Goal: Information Seeking & Learning: Check status

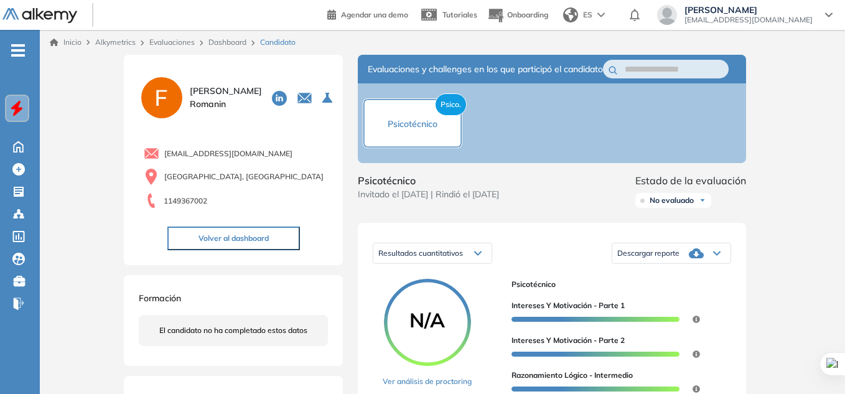
click at [668, 258] on span "Descargar reporte" at bounding box center [648, 253] width 62 height 10
click at [677, 276] on li "Descargar informe completo" at bounding box center [664, 269] width 92 height 12
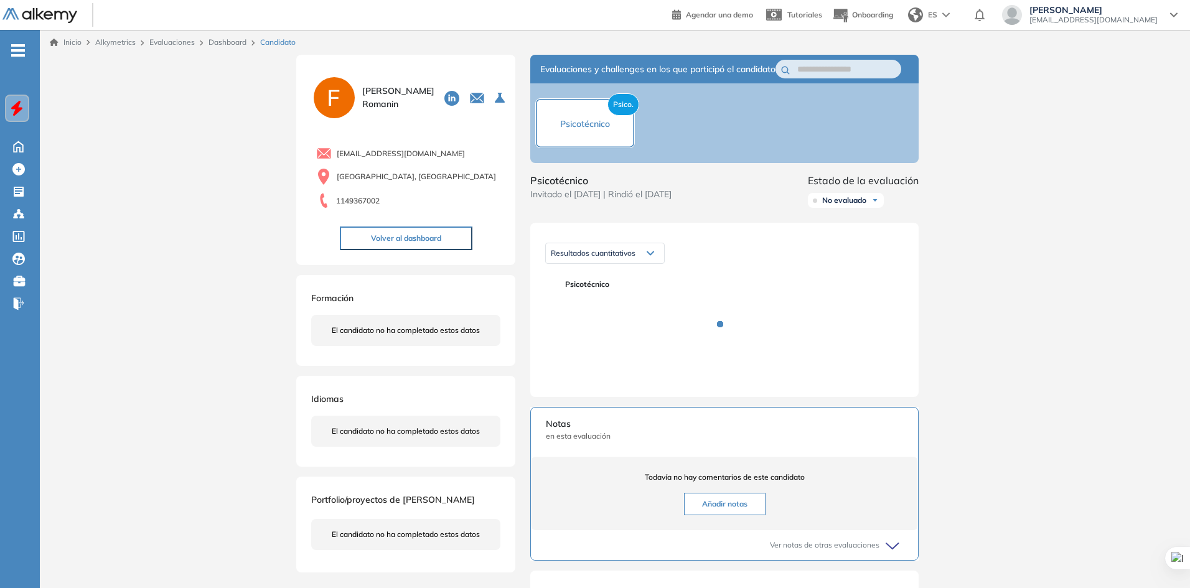
click at [242, 39] on link "Dashboard" at bounding box center [228, 41] width 38 height 9
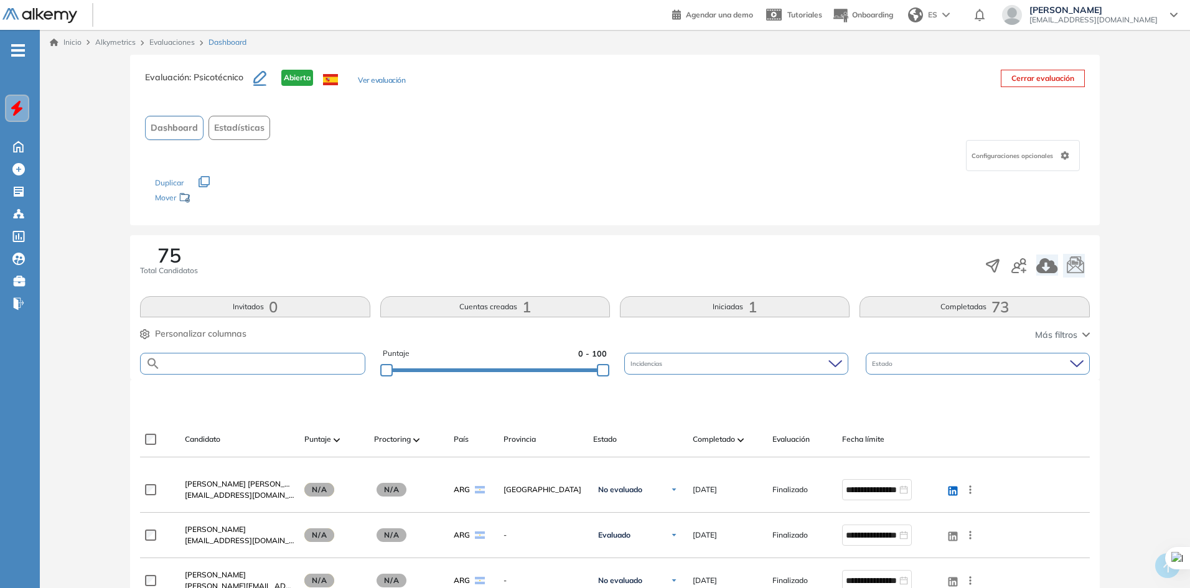
click at [262, 366] on input "text" at bounding box center [263, 363] width 204 height 9
type input "*****"
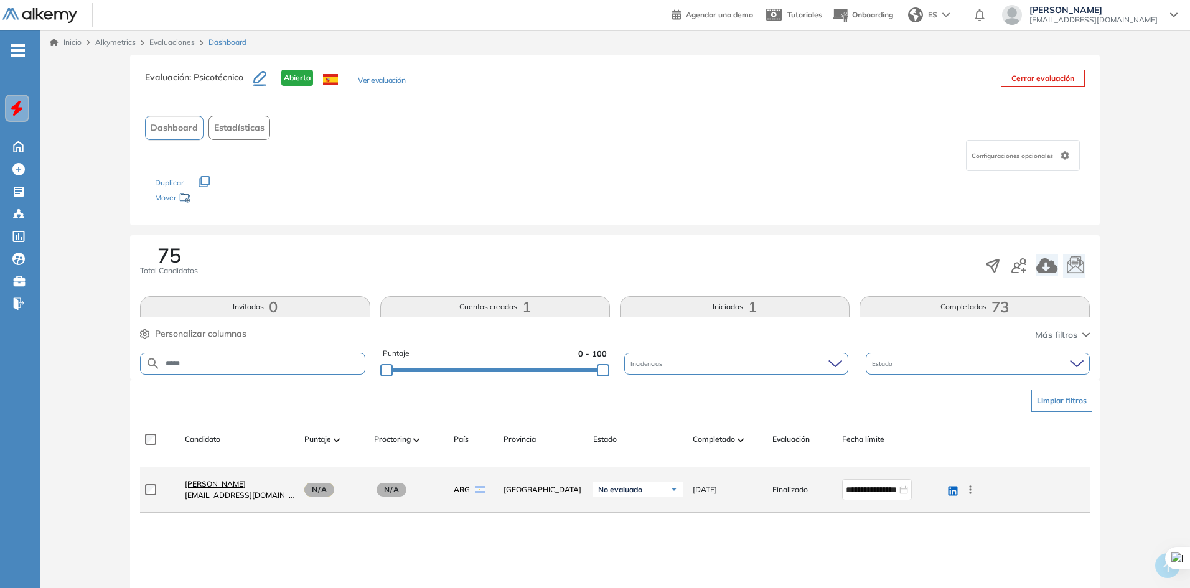
click at [232, 483] on span "[PERSON_NAME]" at bounding box center [215, 483] width 61 height 9
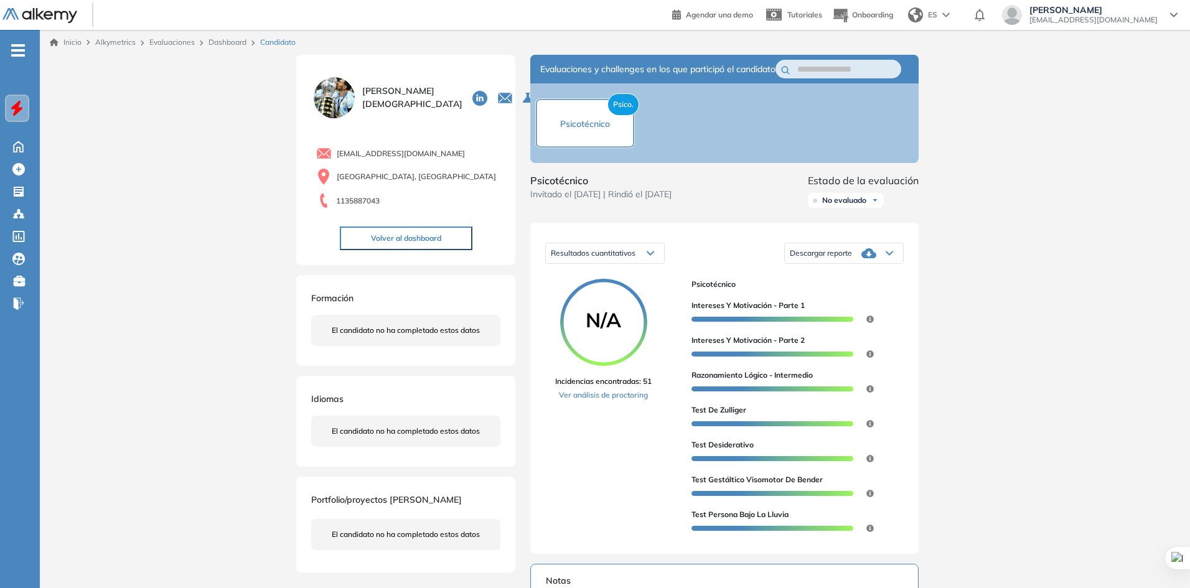
click at [856, 264] on div "Descargar reporte" at bounding box center [844, 253] width 118 height 25
click at [859, 289] on li "Descargar informe completo" at bounding box center [836, 283] width 92 height 12
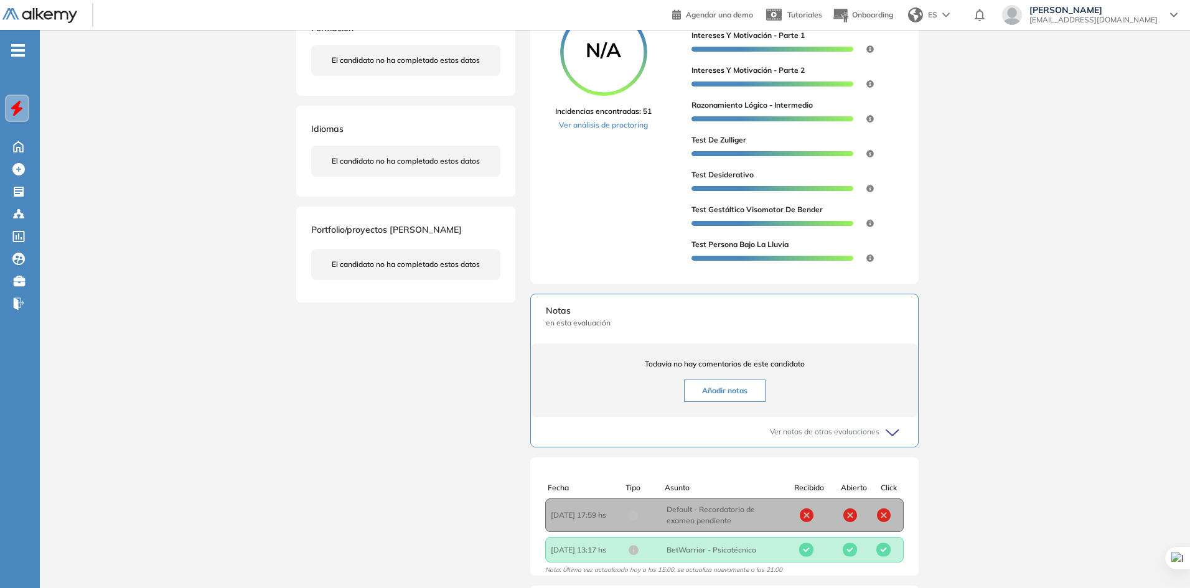
scroll to position [360, 0]
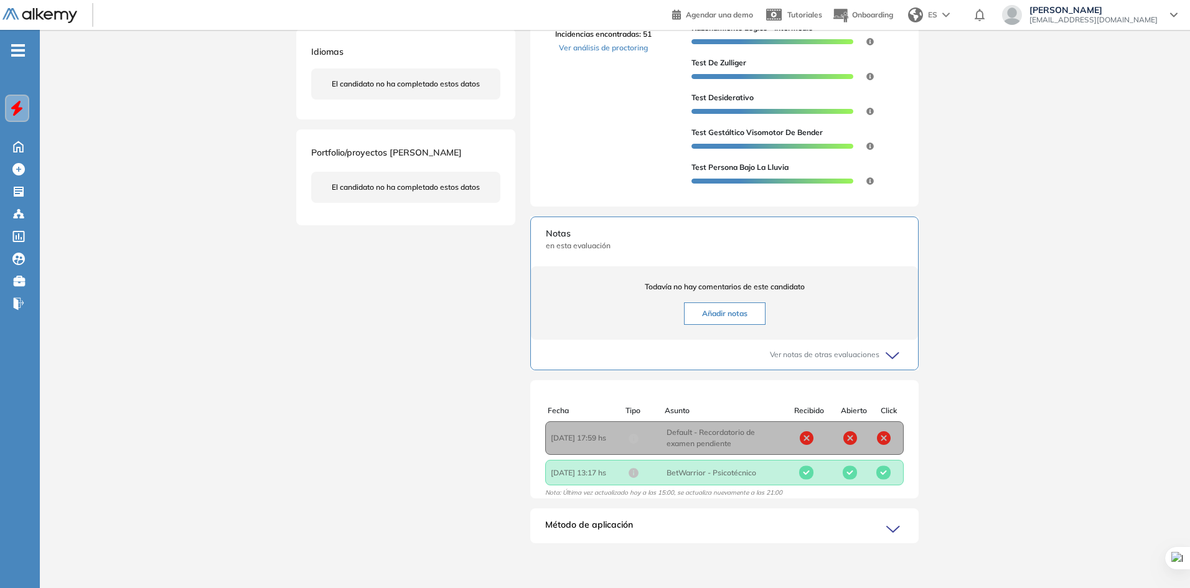
click at [715, 428] on span "Asunto : Default - Recordatorio de examen pendiente" at bounding box center [725, 438] width 116 height 22
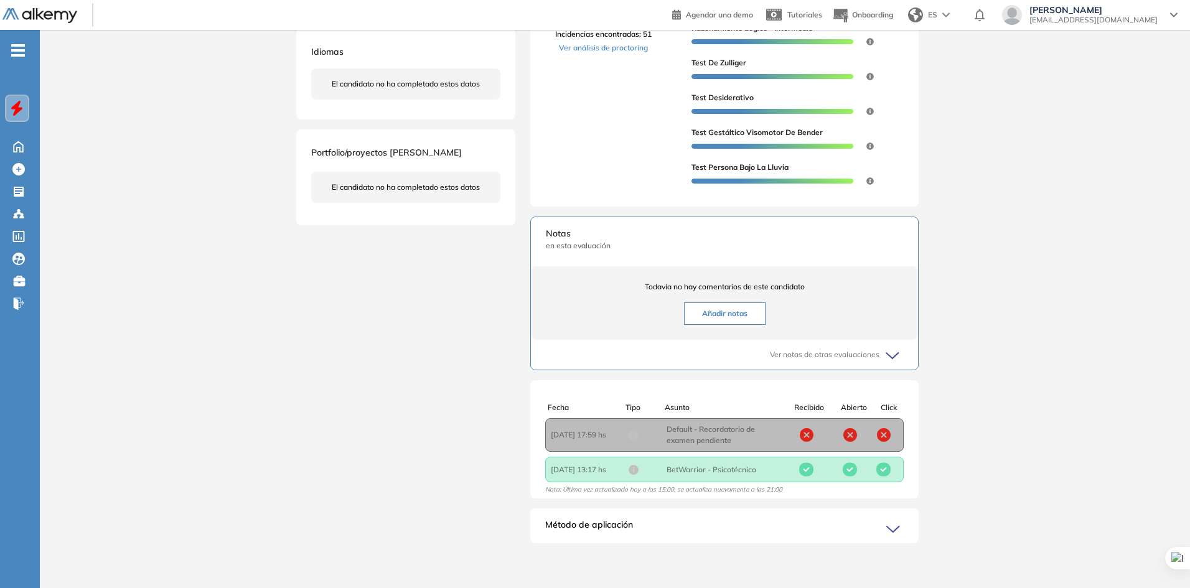
click at [868, 348] on div "Ver notas de otras evaluaciones" at bounding box center [724, 355] width 357 height 30
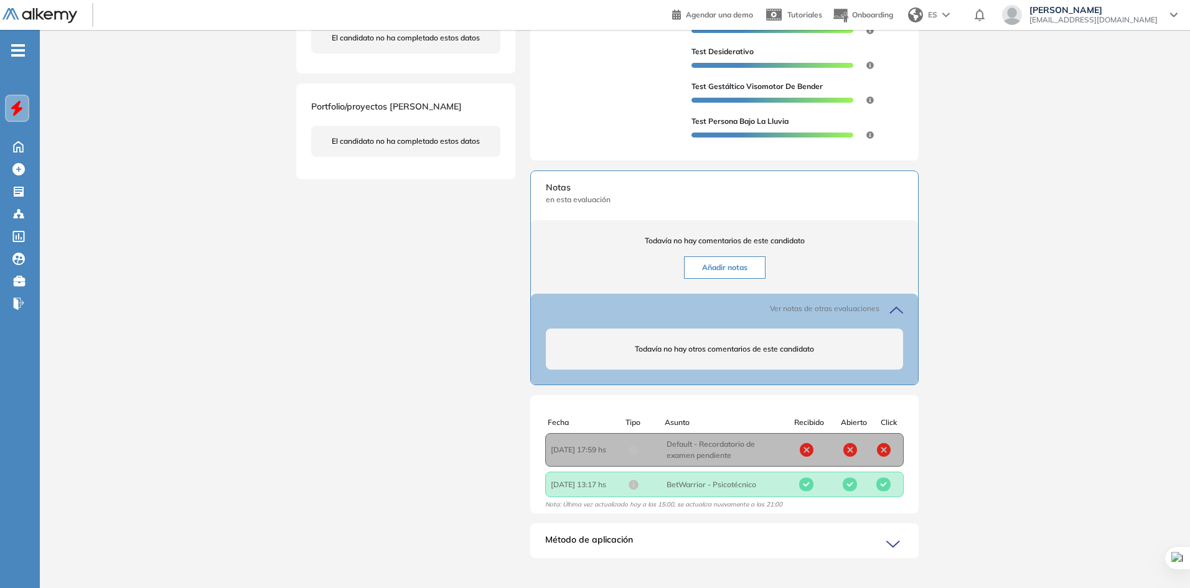
scroll to position [421, 0]
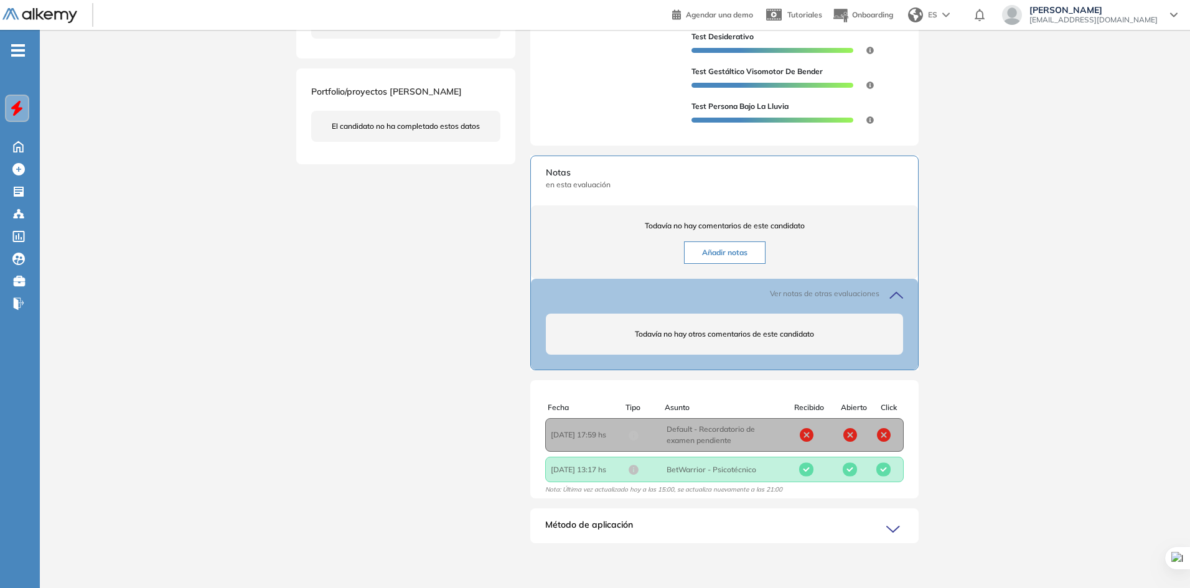
click at [847, 527] on div "Método de aplicación" at bounding box center [724, 530] width 388 height 25
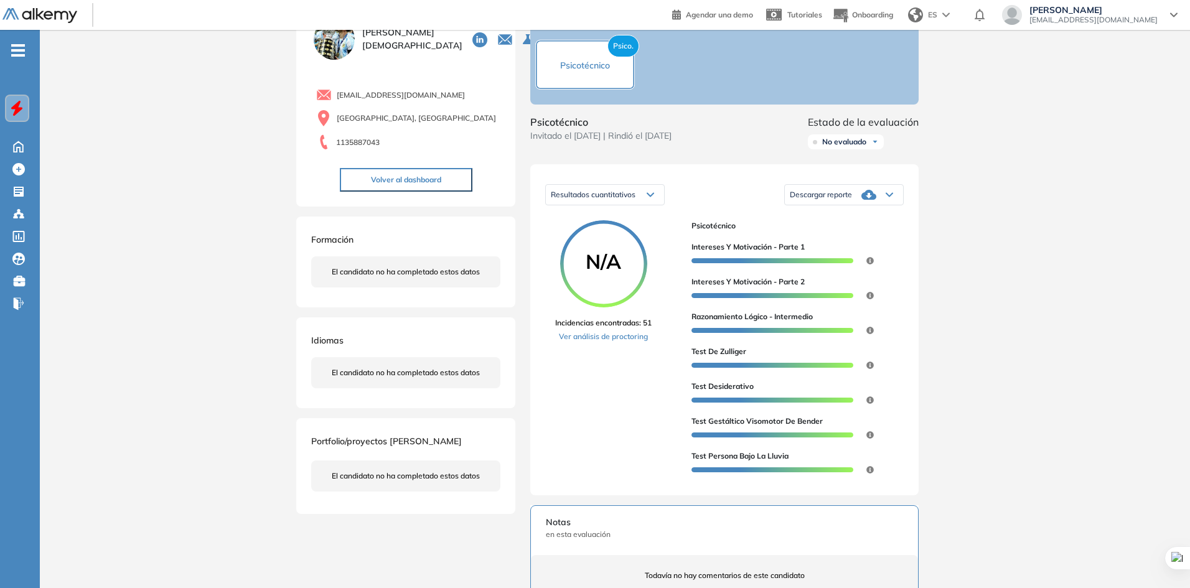
scroll to position [0, 0]
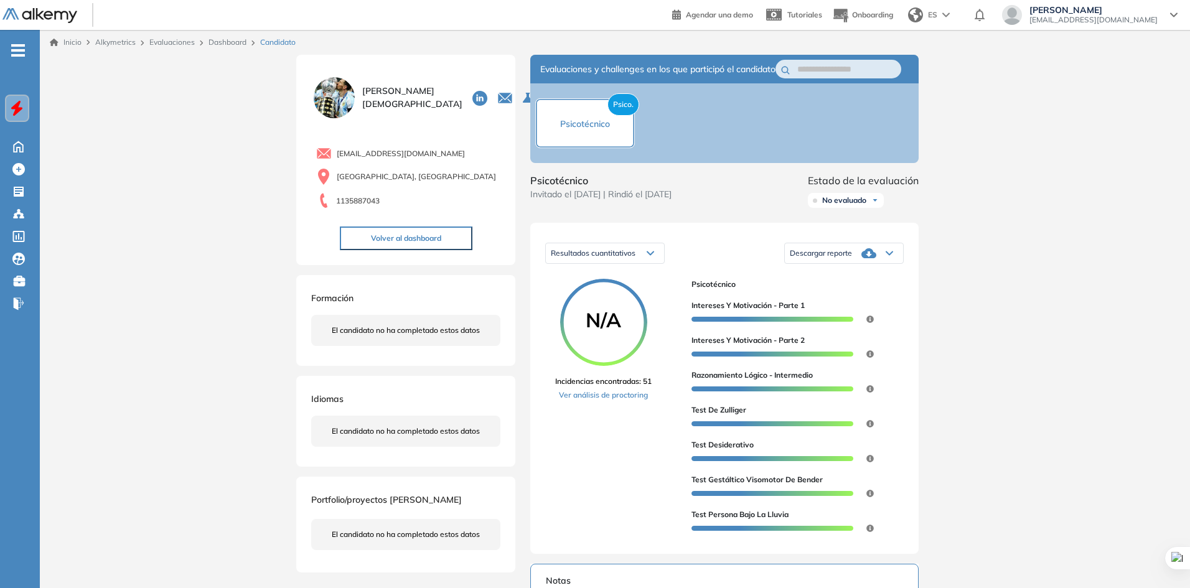
click at [356, 103] on img at bounding box center [334, 98] width 46 height 46
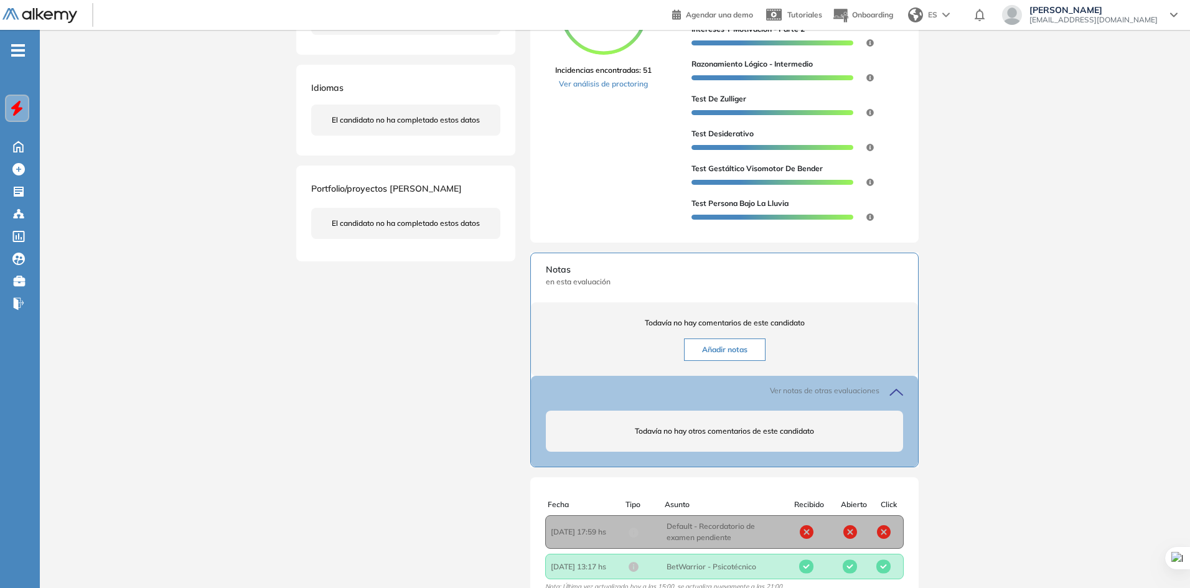
scroll to position [62, 0]
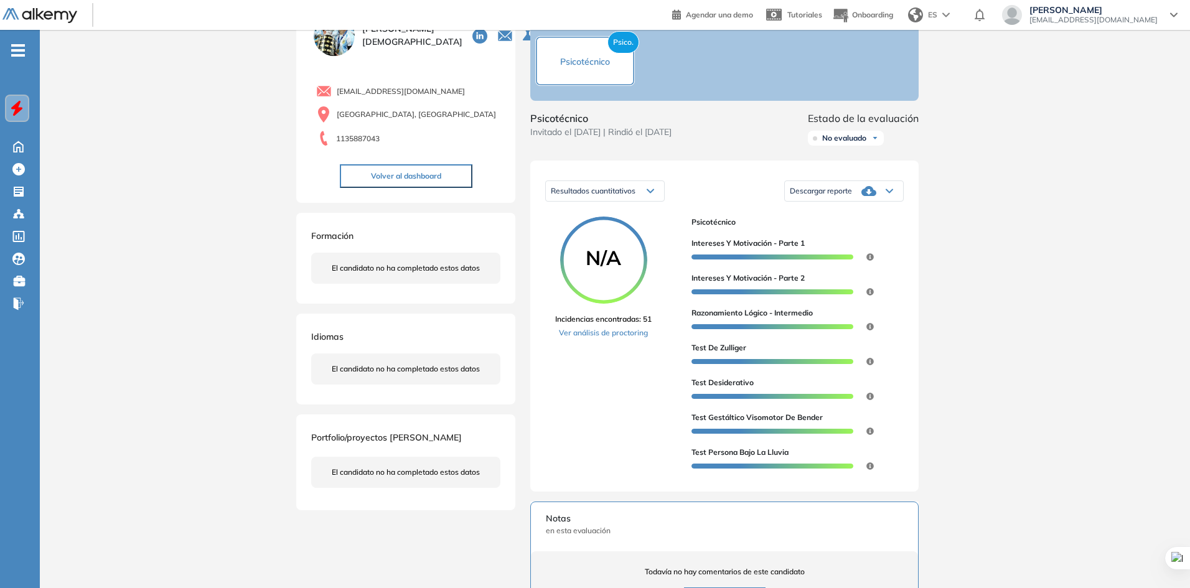
click at [426, 182] on button "Volver al dashboard" at bounding box center [406, 176] width 133 height 24
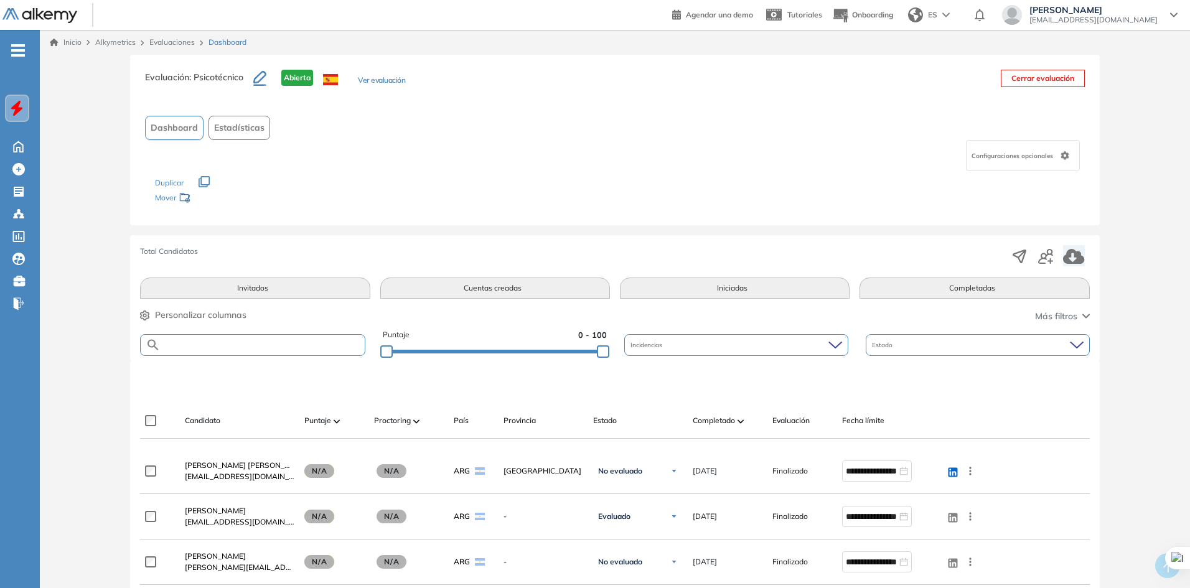
click at [271, 347] on input "text" at bounding box center [263, 344] width 204 height 9
type input "*****"
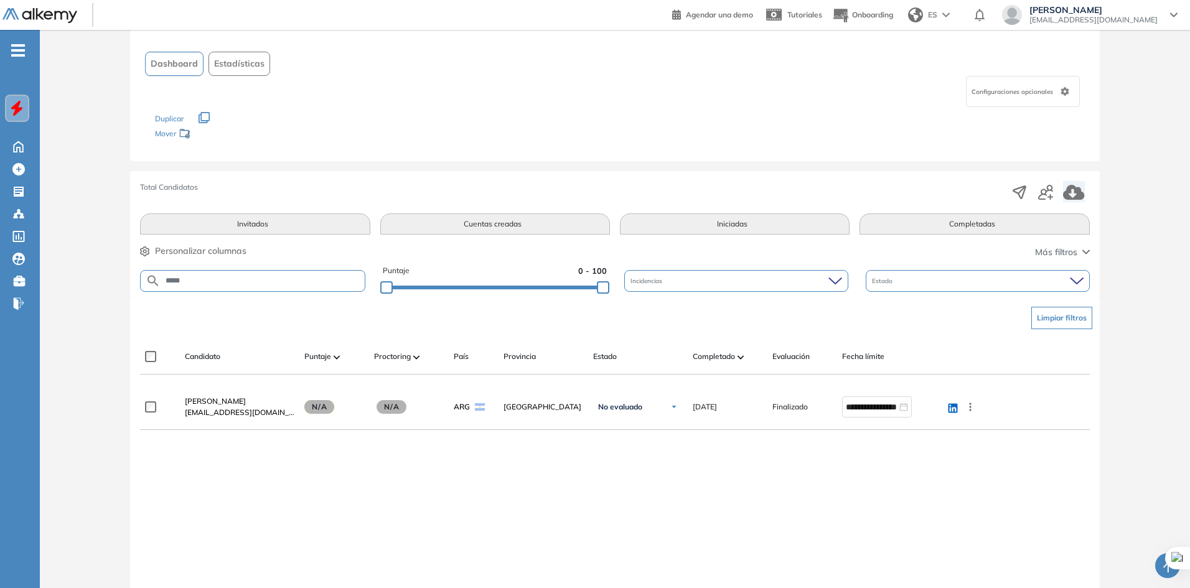
scroll to position [124, 0]
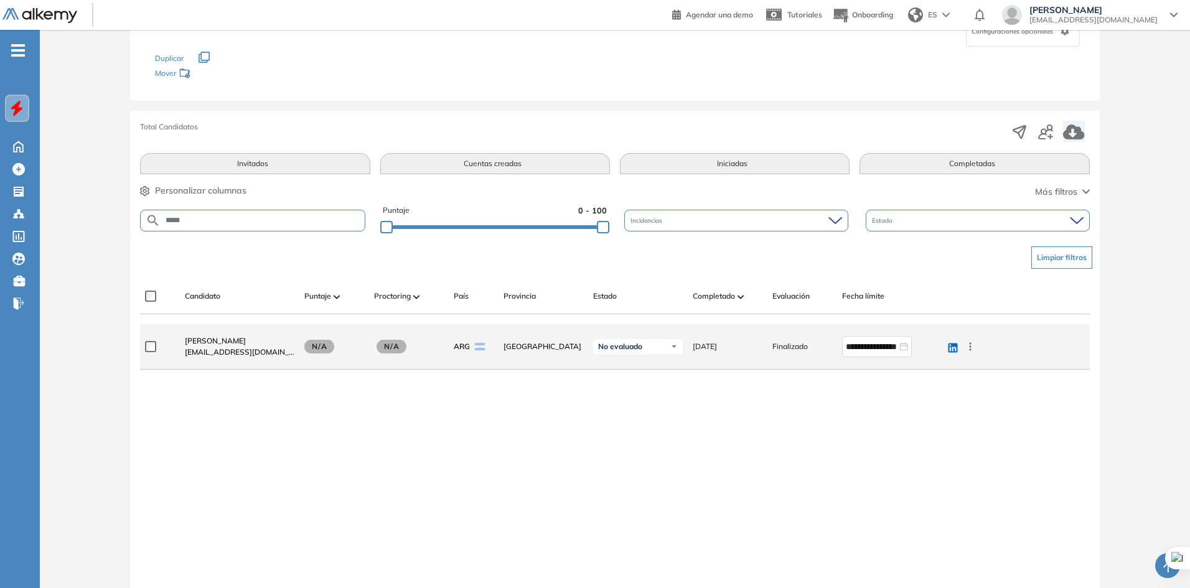
click at [972, 351] on icon at bounding box center [970, 346] width 12 height 12
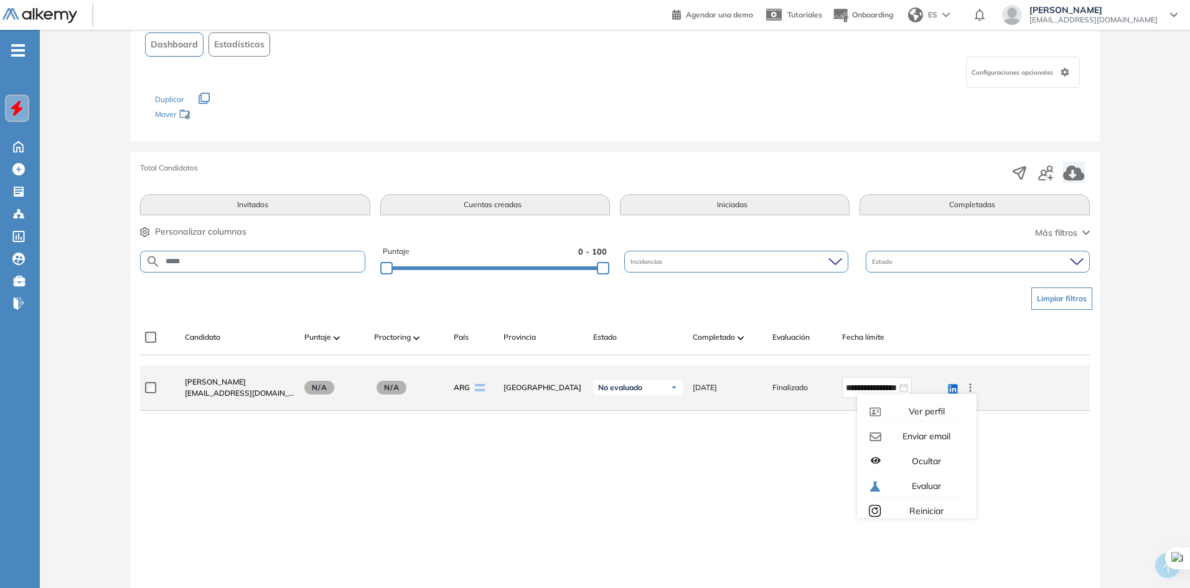
scroll to position [62, 0]
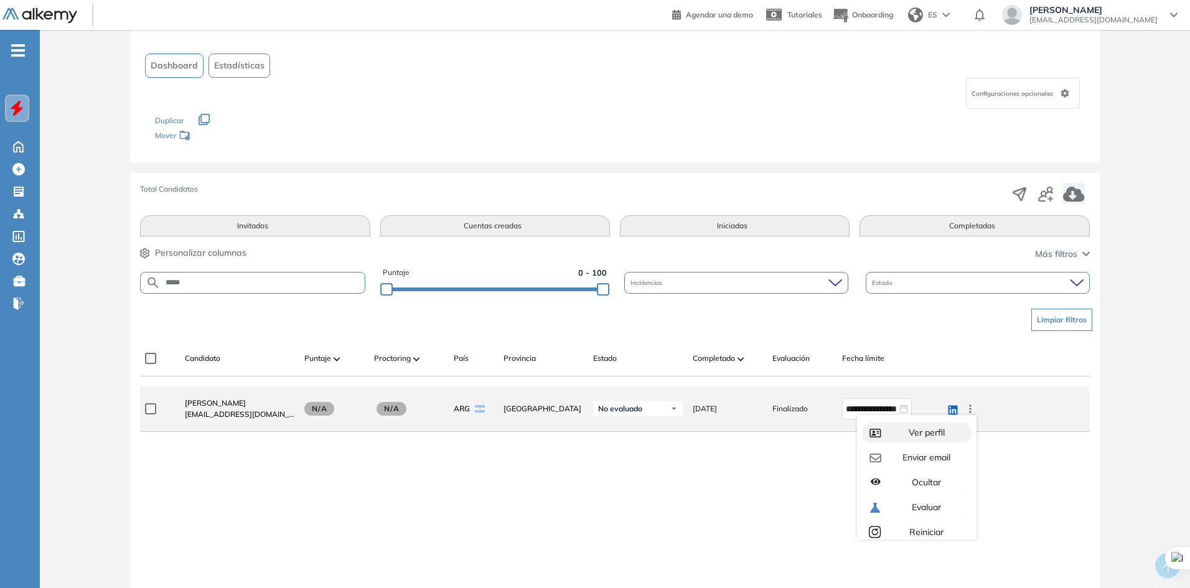
click at [908, 436] on span "Ver perfil" at bounding box center [925, 432] width 39 height 11
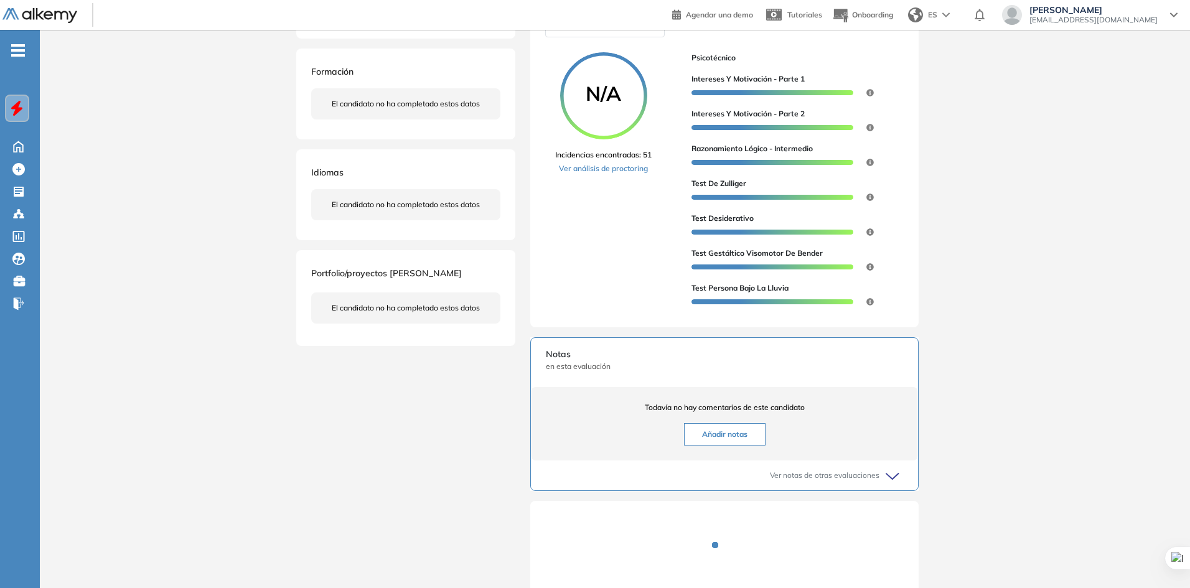
scroll to position [339, 0]
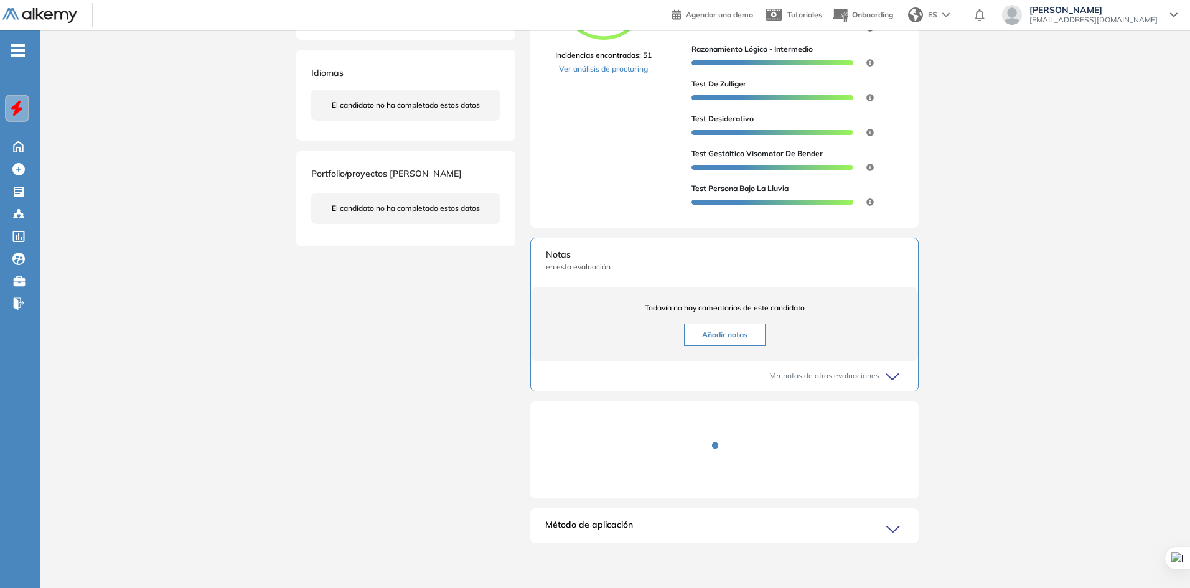
click at [856, 381] on span "Ver notas de otras evaluaciones" at bounding box center [825, 375] width 110 height 11
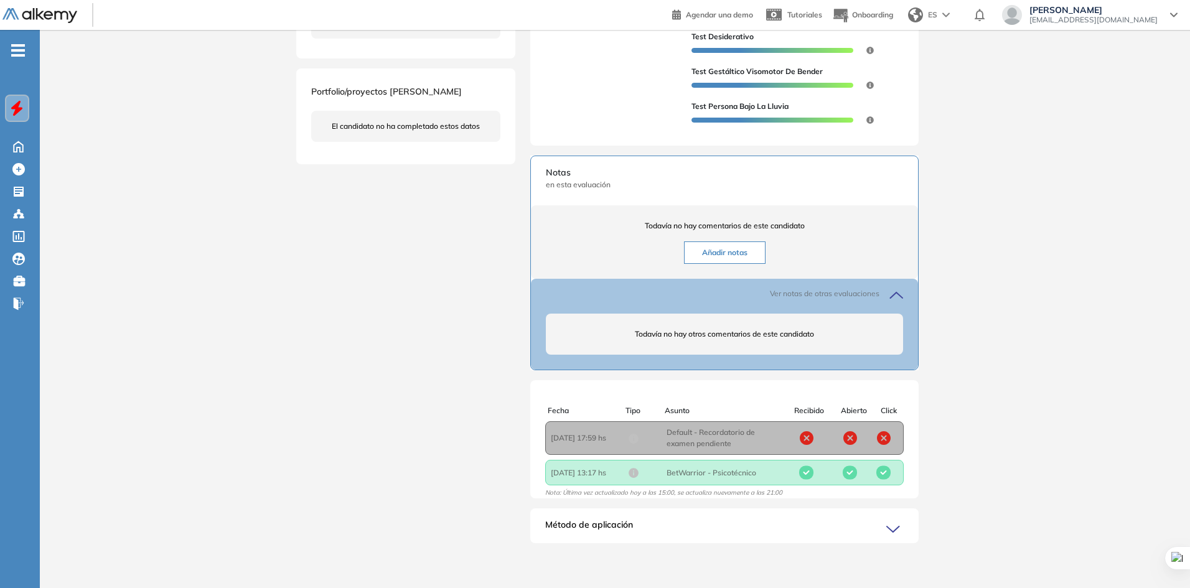
scroll to position [421, 0]
click at [708, 479] on div "Fecha : [DATE] 13:17 hs Asunto : BetWarrior - Psicotécnico Recibido Abierto Cli…" at bounding box center [724, 473] width 359 height 26
click at [576, 481] on div "Fecha : [DATE] 13:17 hs Asunto : BetWarrior - Psicotécnico Recibido Abierto Cli…" at bounding box center [724, 473] width 359 height 26
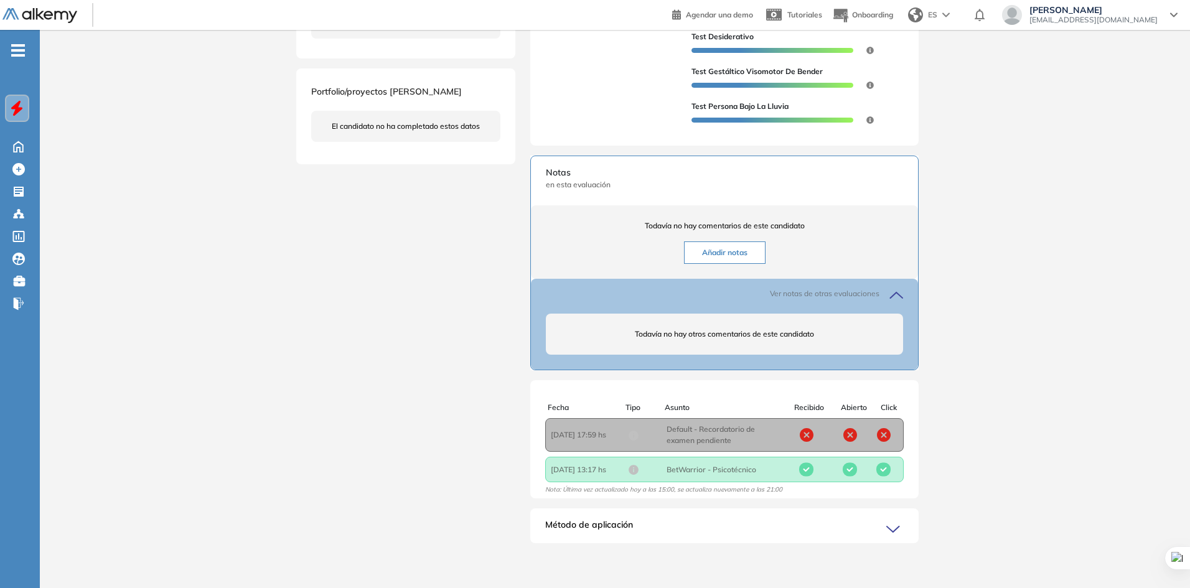
click at [707, 517] on div "Método de aplicación El candidato aplicó mediante invitación por mail. Ver comu…" at bounding box center [724, 526] width 388 height 35
click at [700, 512] on div "Método de aplicación El candidato aplicó mediante invitación por mail. Ver comu…" at bounding box center [724, 526] width 388 height 35
click at [17, 148] on icon at bounding box center [18, 146] width 9 height 11
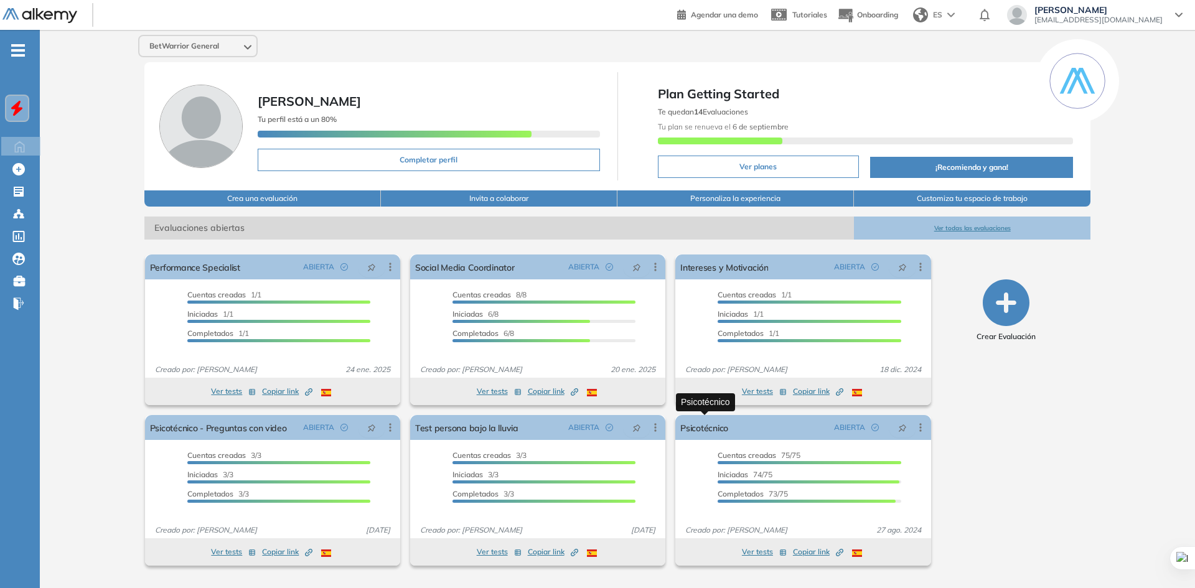
click at [712, 428] on link "Psicotécnico" at bounding box center [704, 427] width 48 height 25
click at [696, 429] on link "Psicotécnico" at bounding box center [704, 427] width 48 height 25
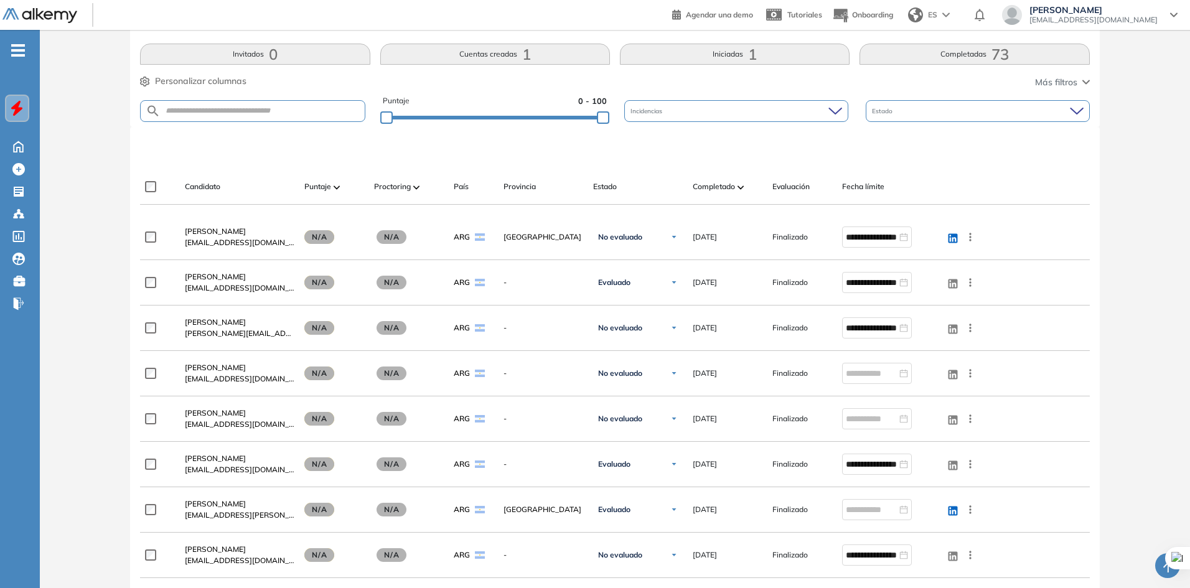
scroll to position [249, 0]
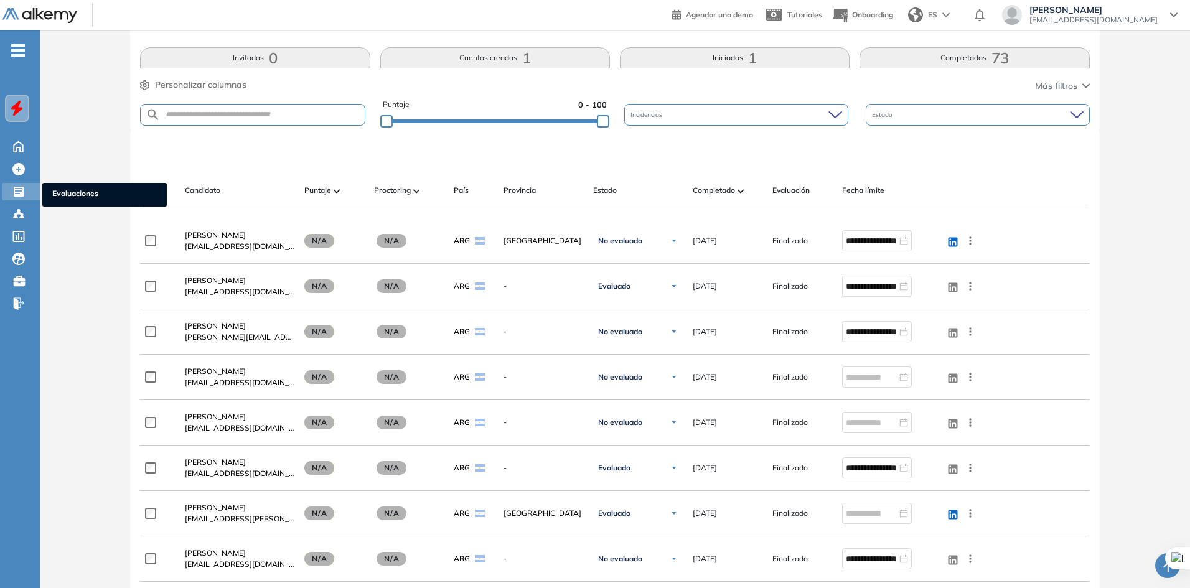
click at [14, 192] on icon at bounding box center [19, 192] width 10 height 10
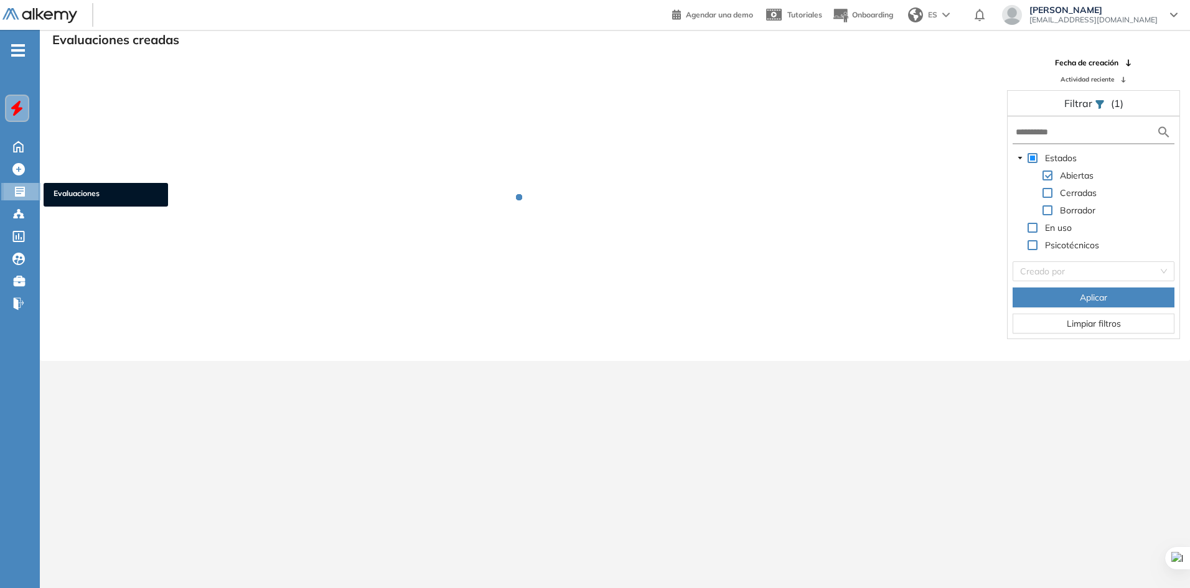
scroll to position [30, 0]
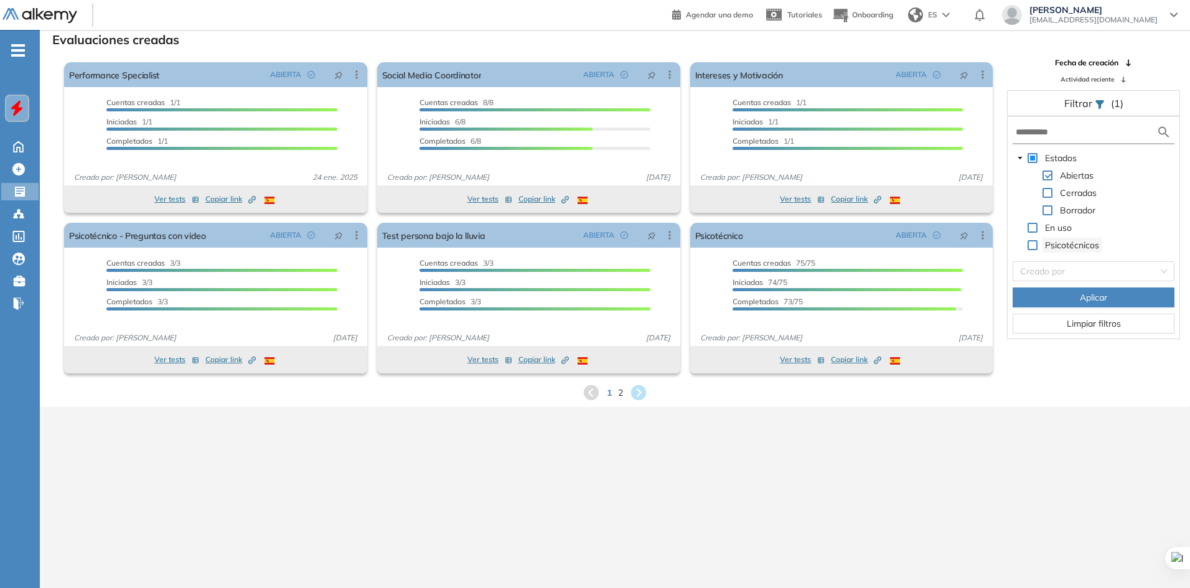
click at [1071, 247] on span "Psicotécnicos" at bounding box center [1072, 245] width 54 height 11
click at [14, 215] on circle at bounding box center [15, 214] width 2 height 2
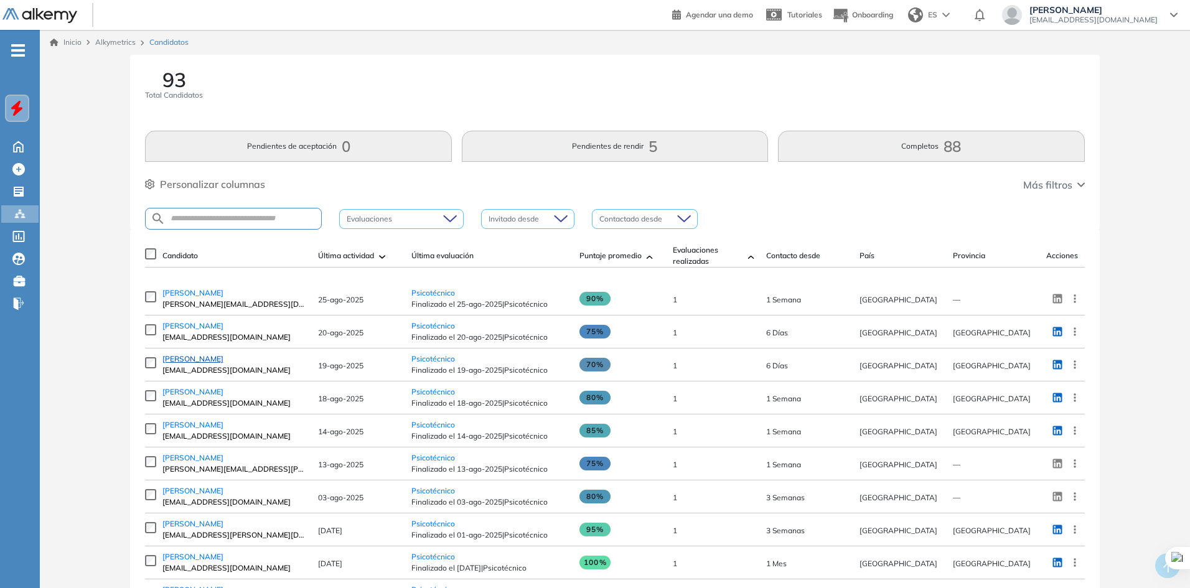
click at [195, 365] on link "Ignacio Tecca" at bounding box center [233, 359] width 143 height 11
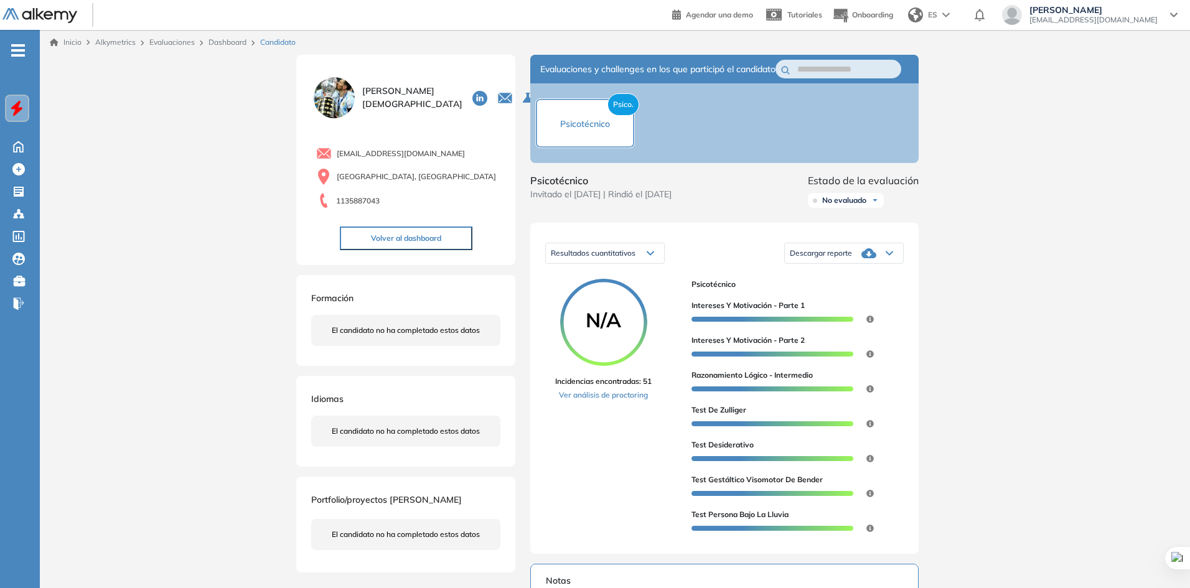
click at [596, 263] on div "Resultados cuantitativos" at bounding box center [605, 253] width 118 height 20
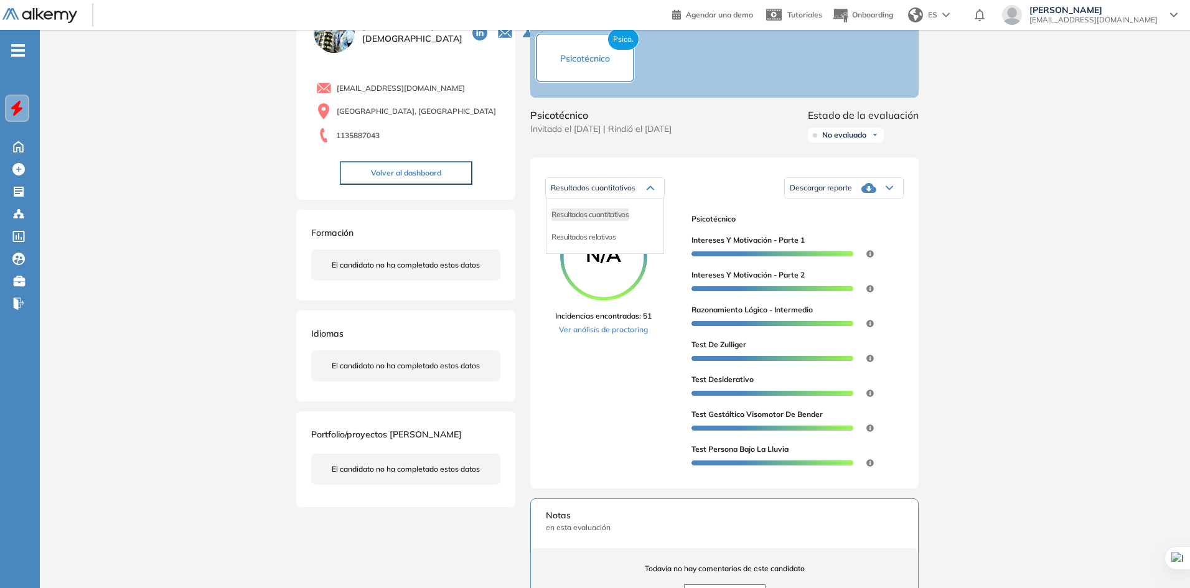
scroll to position [187, 0]
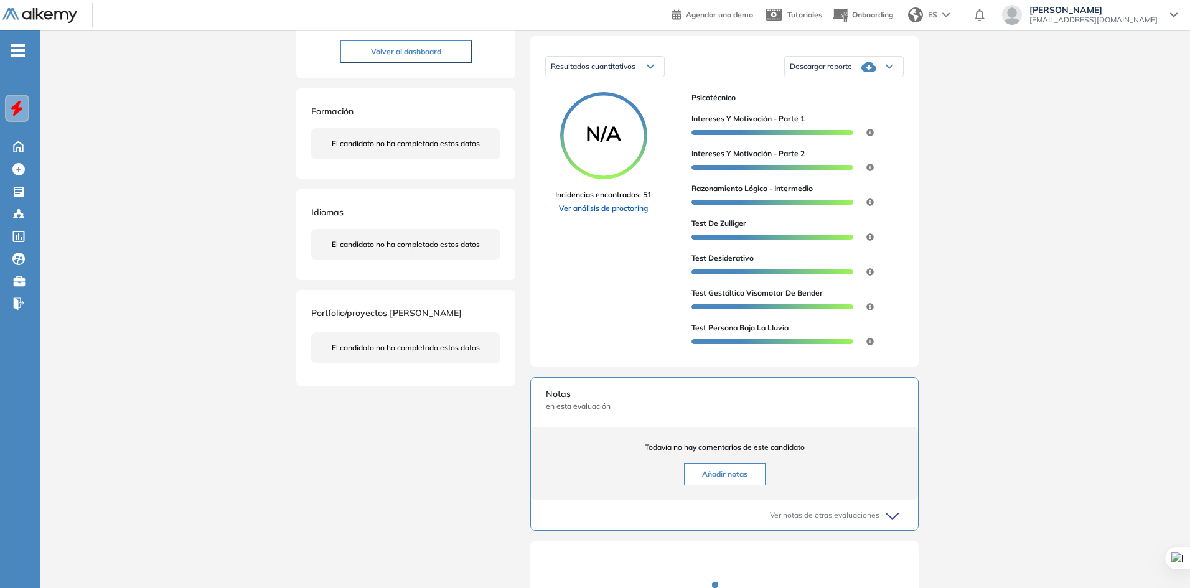
click at [598, 214] on link "Ver análisis de proctoring" at bounding box center [603, 208] width 96 height 11
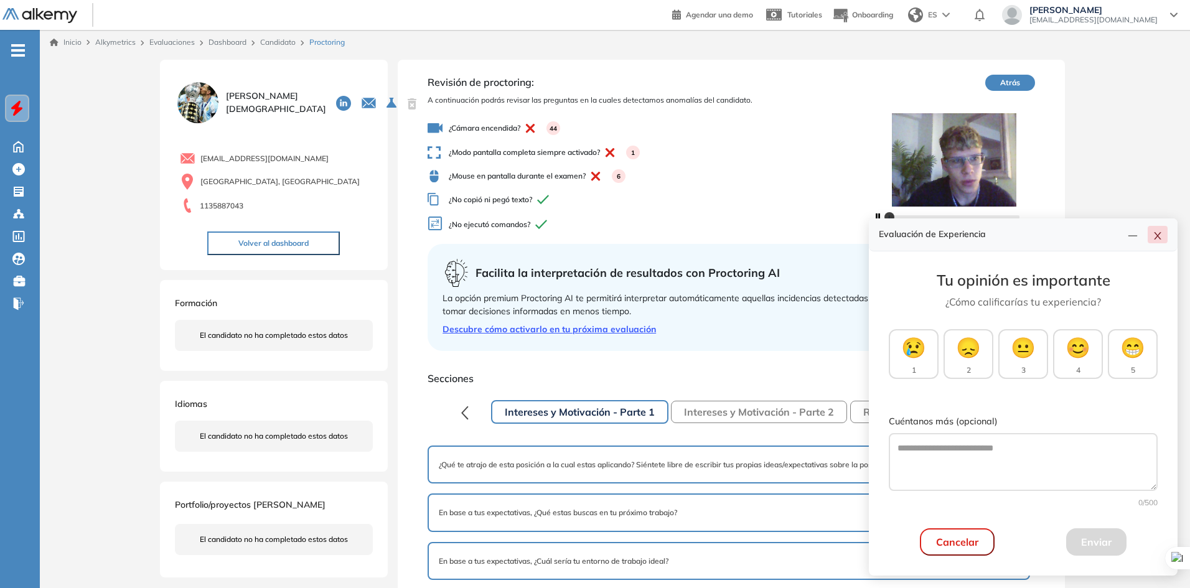
click at [1156, 236] on icon "close" at bounding box center [1158, 236] width 10 height 10
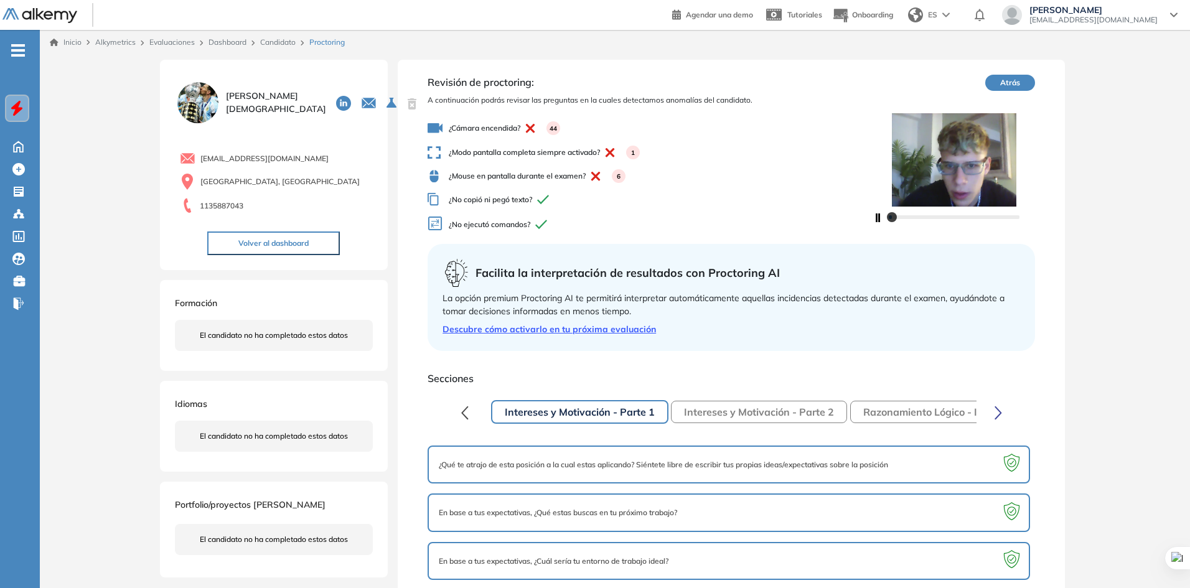
click at [928, 164] on img at bounding box center [954, 159] width 162 height 93
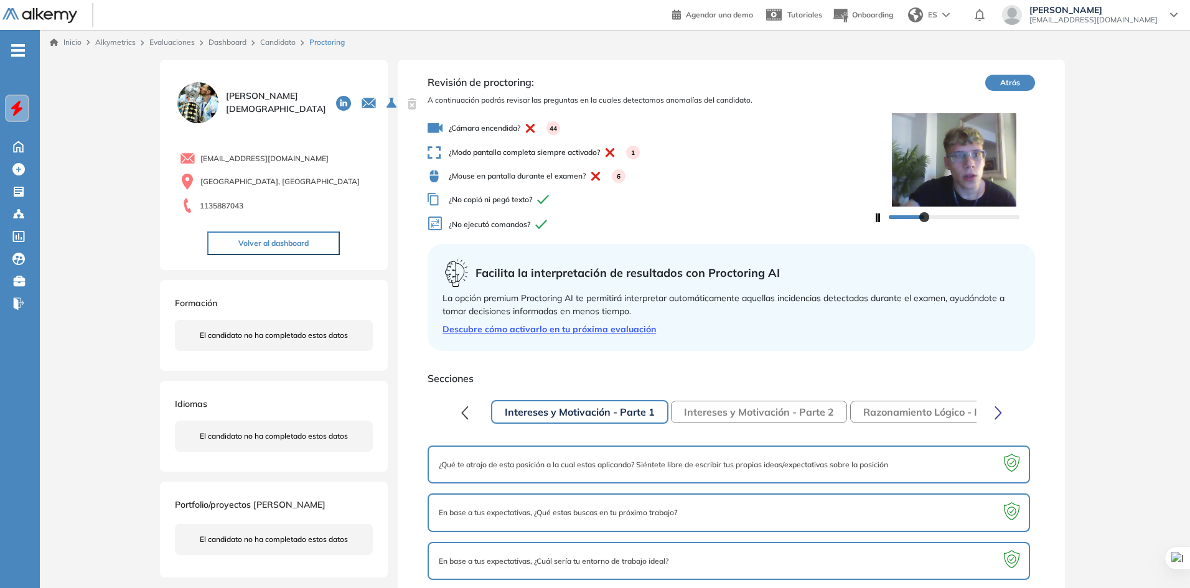
click at [930, 162] on img at bounding box center [954, 159] width 162 height 93
click at [929, 185] on img at bounding box center [954, 159] width 162 height 93
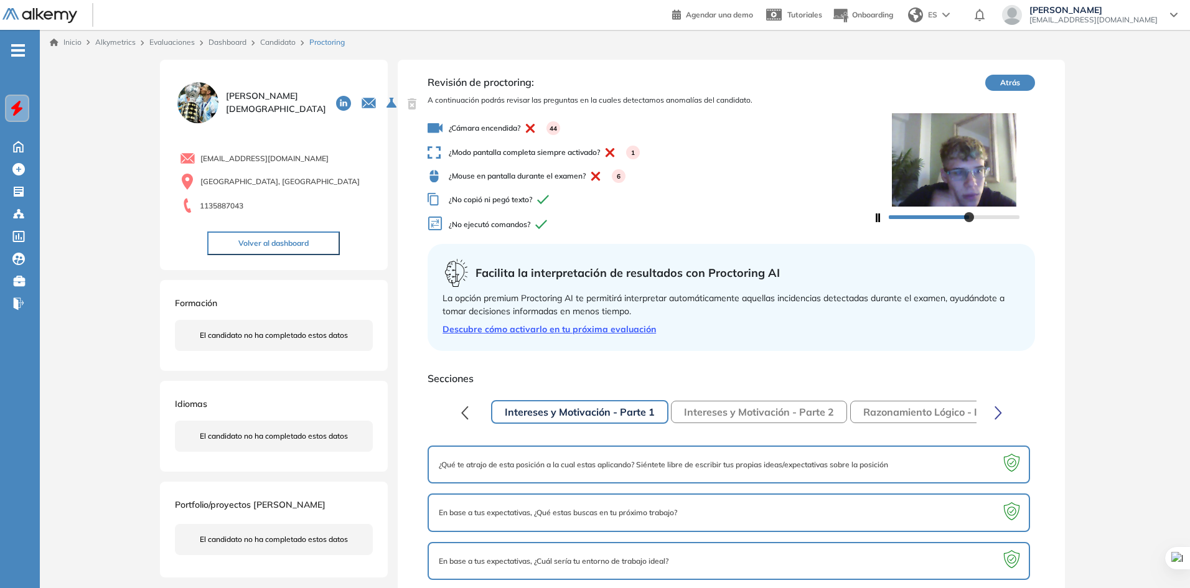
click at [986, 215] on div at bounding box center [954, 216] width 131 height 7
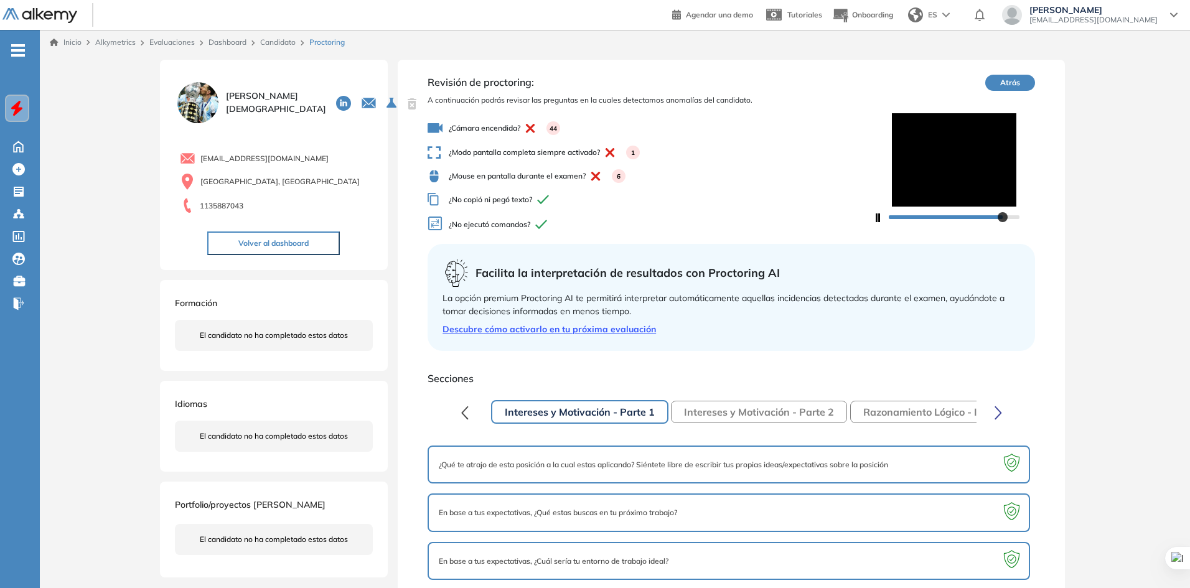
click at [1003, 217] on div at bounding box center [954, 216] width 131 height 7
click at [1000, 216] on div at bounding box center [1005, 217] width 10 height 10
click at [995, 217] on div at bounding box center [954, 216] width 131 height 7
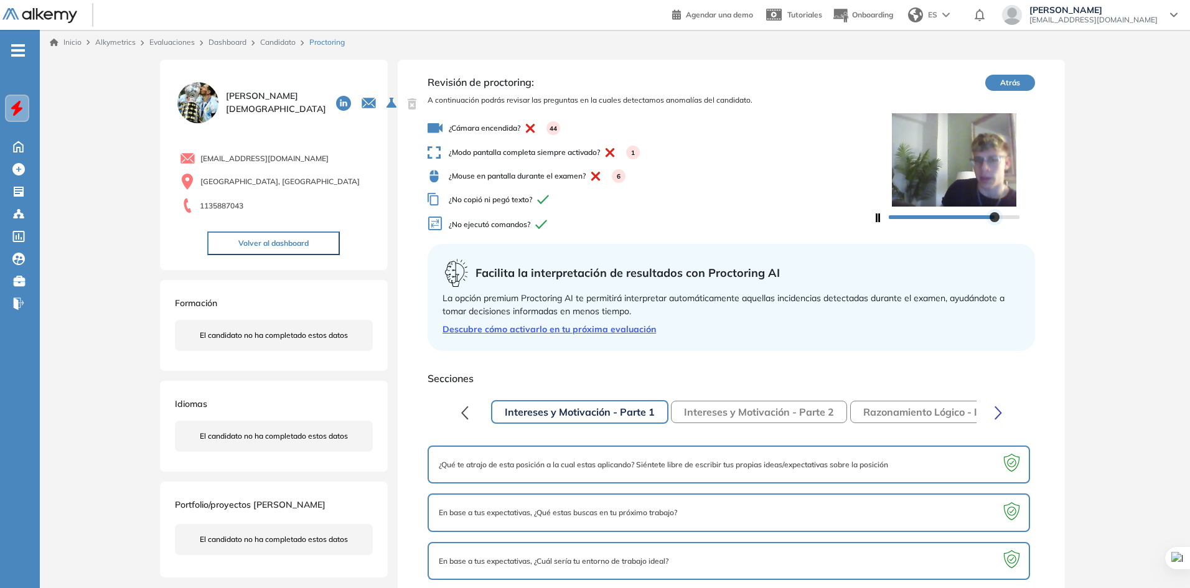
click at [990, 217] on div at bounding box center [995, 217] width 10 height 10
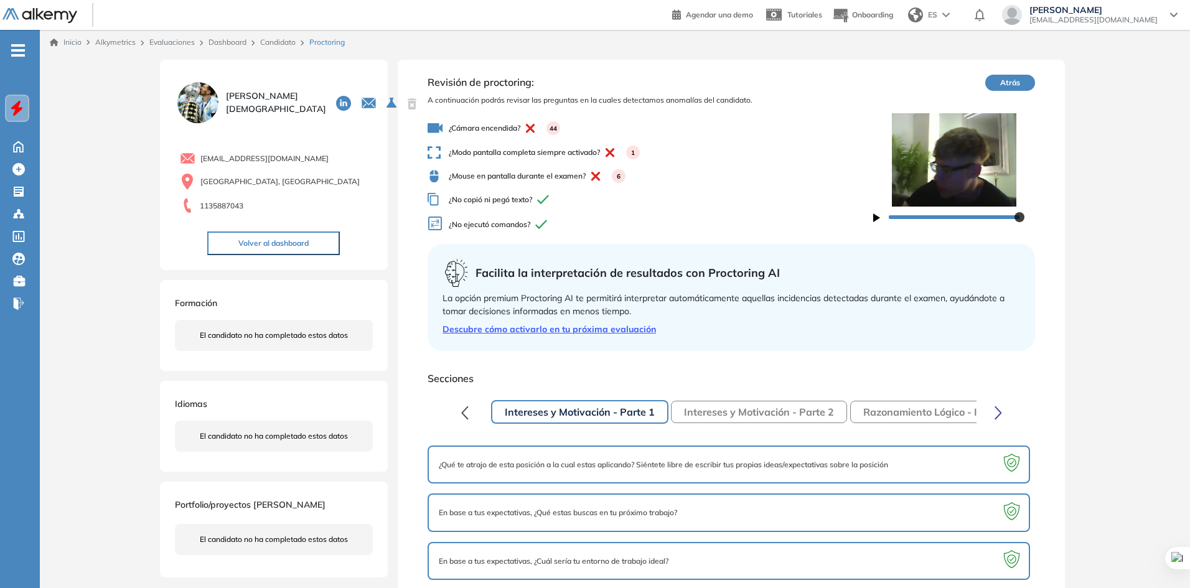
click at [822, 411] on button "Intereses y Motivación - Parte 2" at bounding box center [759, 412] width 176 height 22
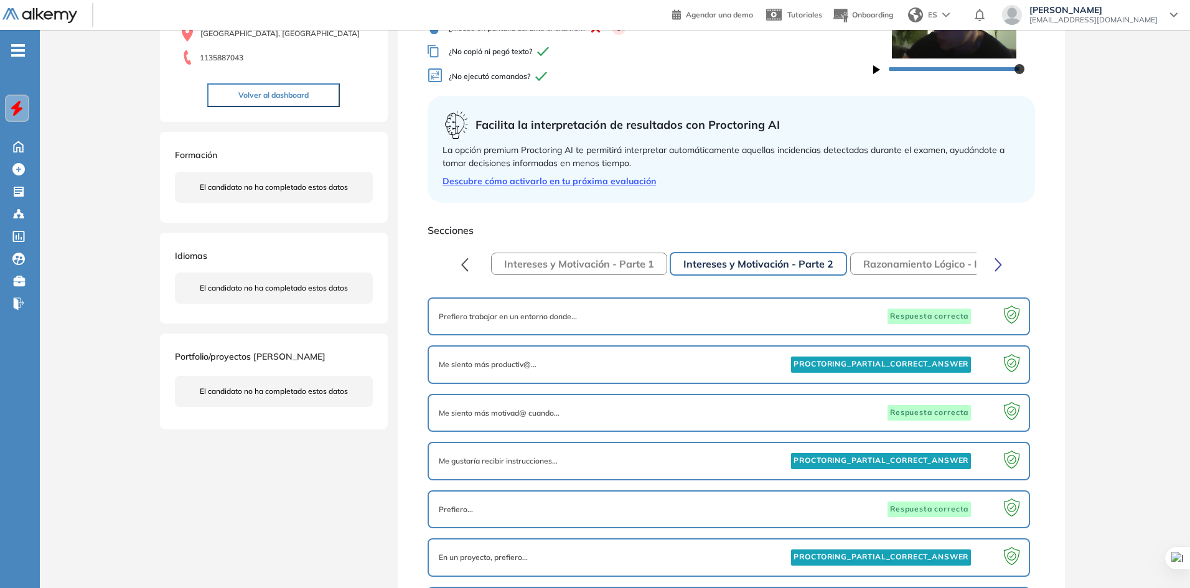
scroll to position [30, 0]
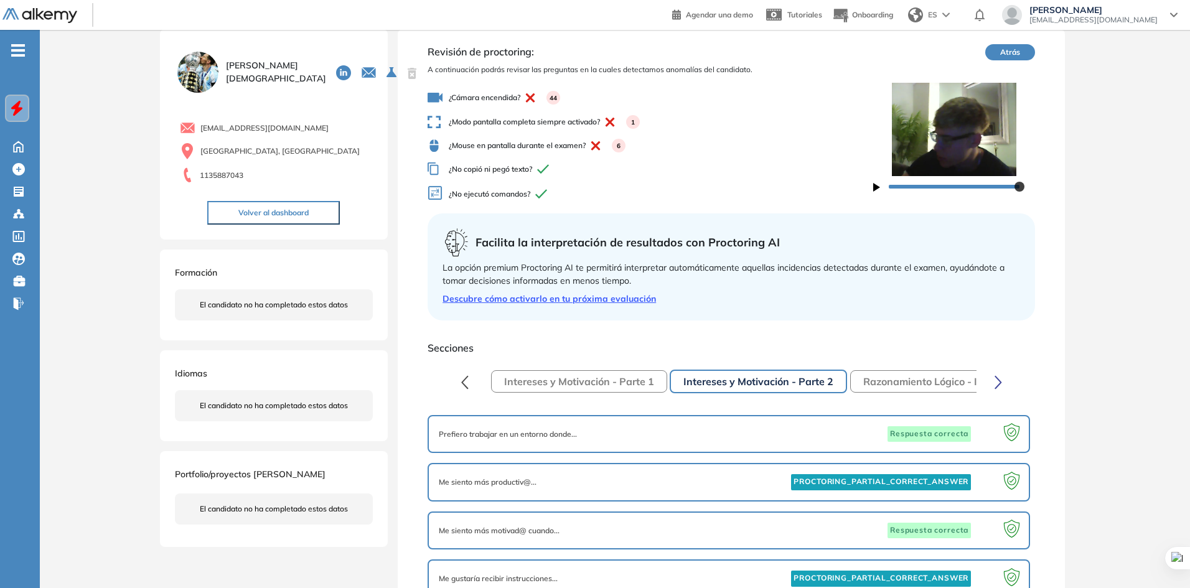
click at [928, 385] on button "Razonamiento Lógico - Intermedio" at bounding box center [944, 381] width 188 height 22
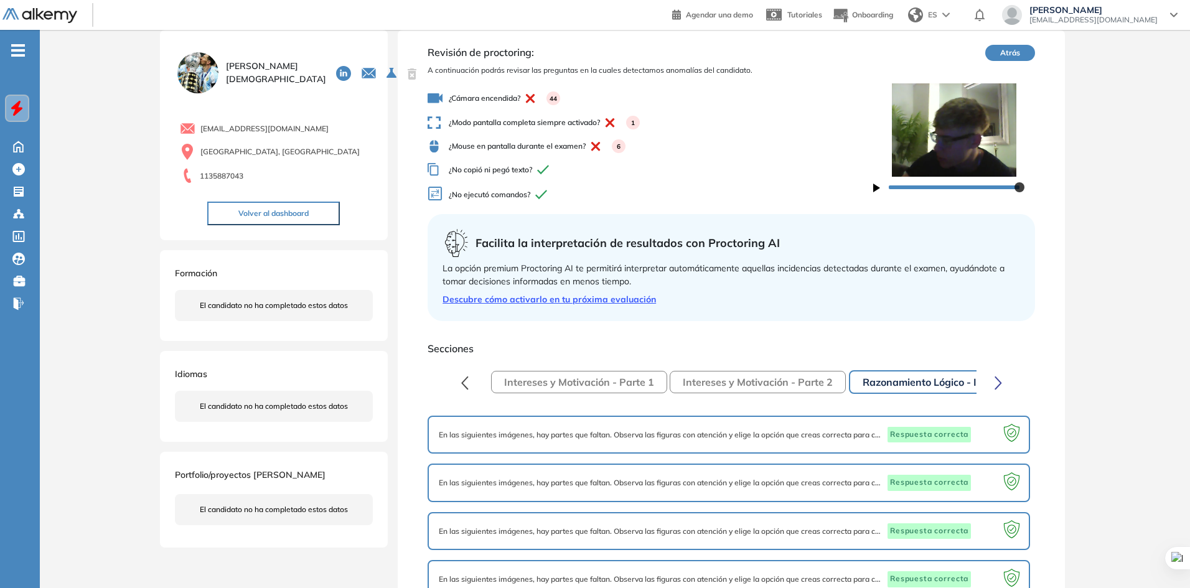
scroll to position [0, 0]
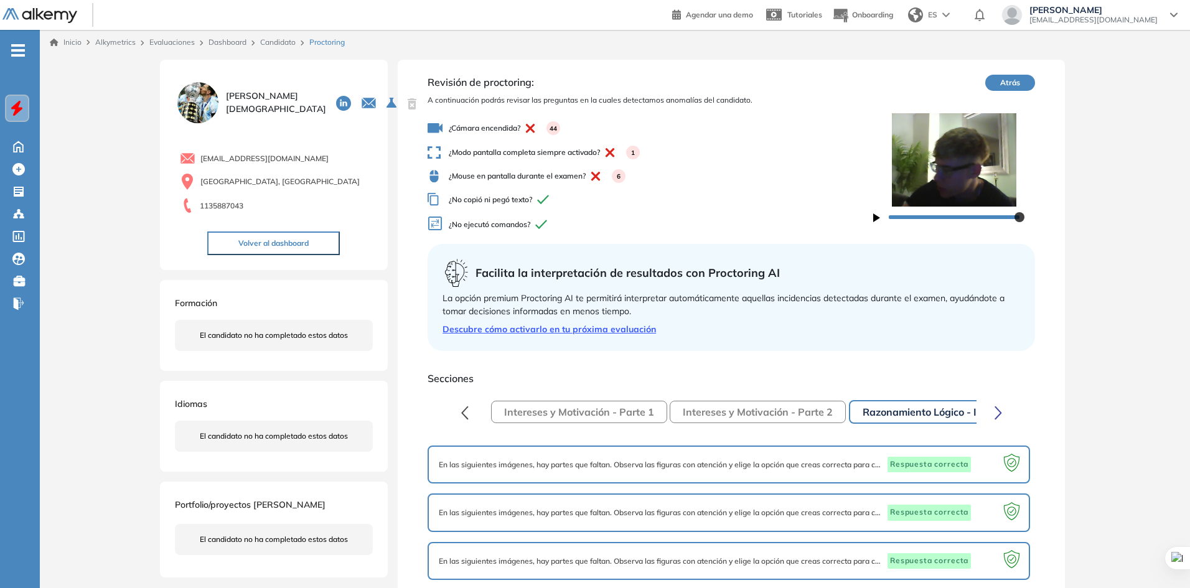
drag, startPoint x: 469, startPoint y: 133, endPoint x: 450, endPoint y: 116, distance: 25.1
click at [466, 131] on span "¿Cámara encendida? 44" at bounding box center [651, 128] width 446 height 15
click at [447, 113] on div "Revisión de proctoring: A continuación podrás revisar las preguntas en la cuale…" at bounding box center [651, 157] width 446 height 164
